Goal: Information Seeking & Learning: Learn about a topic

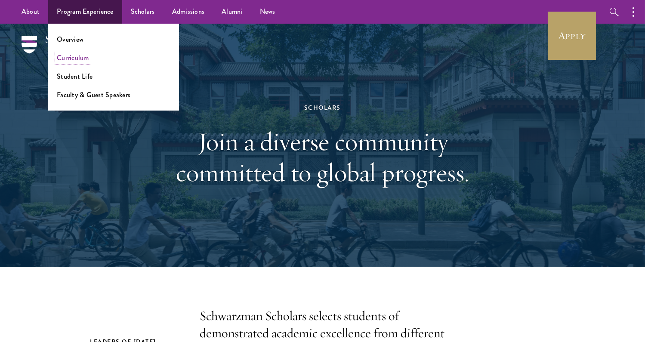
click at [84, 54] on link "Curriculum" at bounding box center [73, 58] width 32 height 10
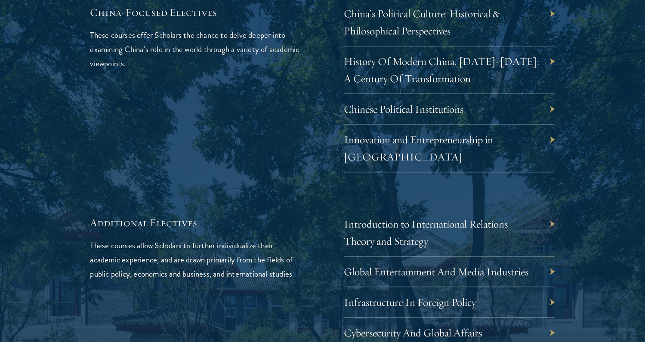
scroll to position [2639, 0]
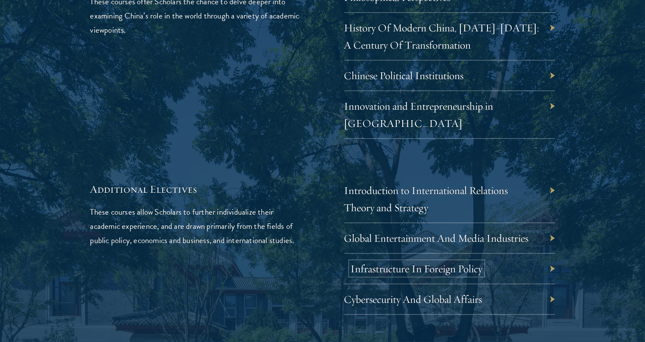
click at [355, 262] on link "Infrastructure In Foreign Policy" at bounding box center [417, 268] width 132 height 13
